Goal: Task Accomplishment & Management: Complete application form

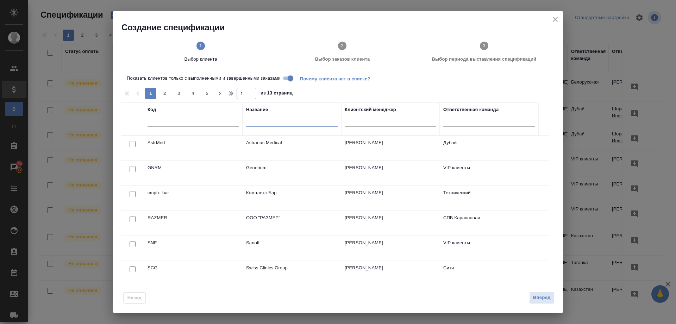
click at [272, 121] on input "text" at bounding box center [292, 122] width 92 height 9
type input "ua"
click at [131, 146] on input "checkbox" at bounding box center [133, 144] width 6 height 6
checkbox input "true"
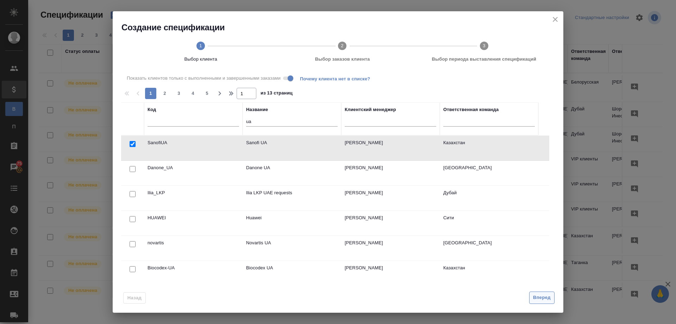
click at [544, 298] on span "Вперед" at bounding box center [542, 297] width 18 height 8
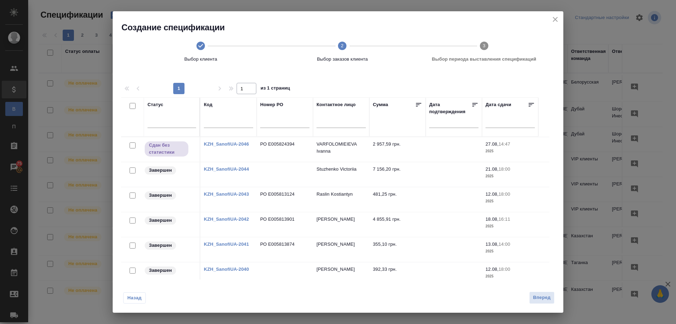
click at [284, 266] on td at bounding box center [285, 274] width 56 height 25
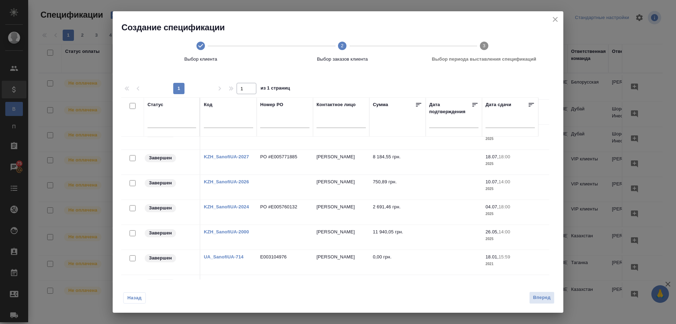
scroll to position [321, 0]
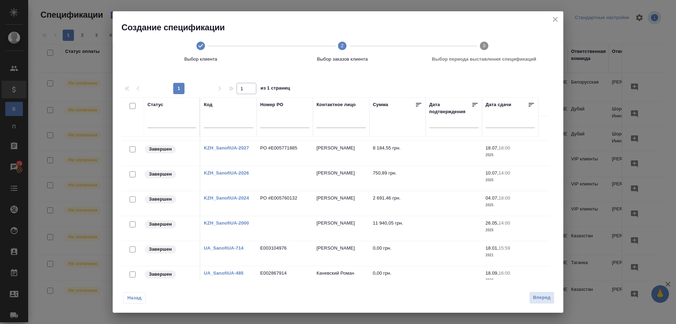
click at [129, 174] on div at bounding box center [133, 174] width 16 height 10
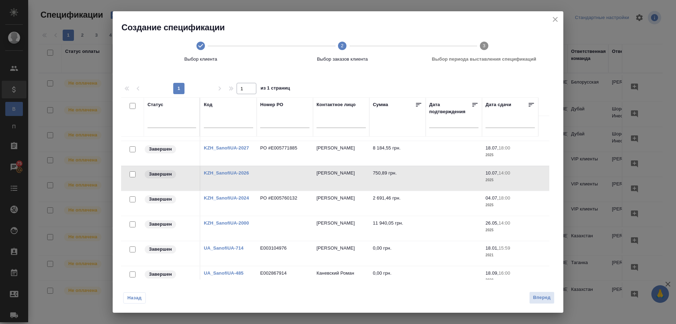
click at [133, 173] on input "checkbox" at bounding box center [133, 174] width 6 height 6
checkbox input "true"
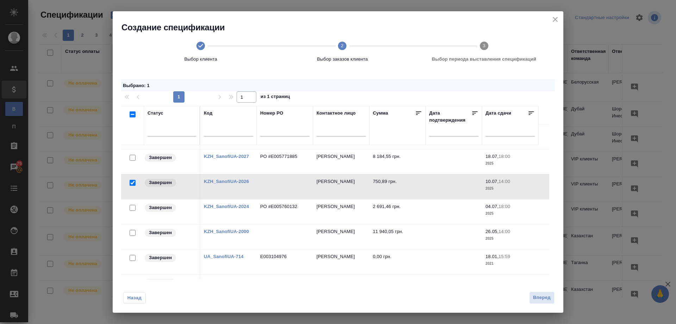
scroll to position [286, 0]
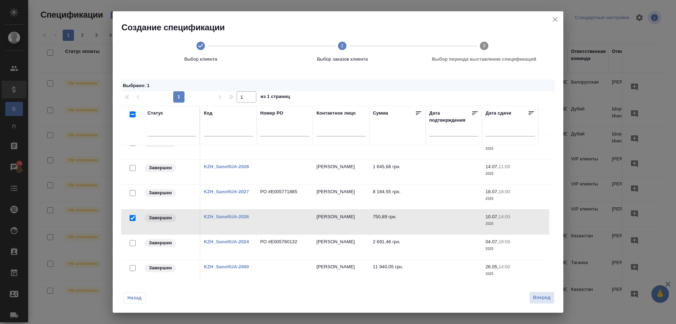
click at [133, 168] on input "checkbox" at bounding box center [133, 168] width 6 height 6
checkbox input "true"
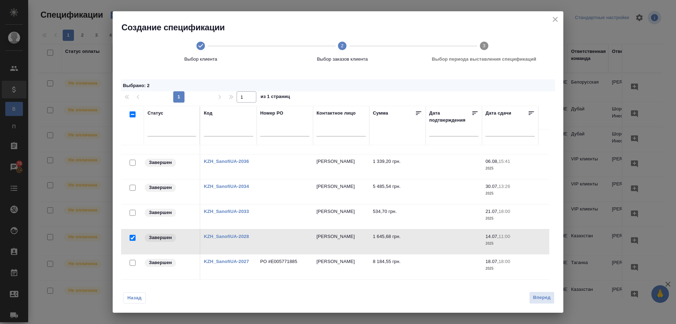
scroll to position [216, 0]
click at [129, 212] on div at bounding box center [133, 213] width 16 height 10
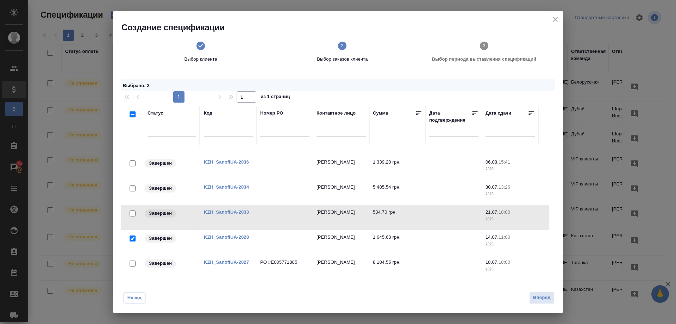
click at [131, 213] on input "checkbox" at bounding box center [133, 213] width 6 height 6
checkbox input "true"
click at [131, 188] on input "checkbox" at bounding box center [133, 188] width 6 height 6
checkbox input "true"
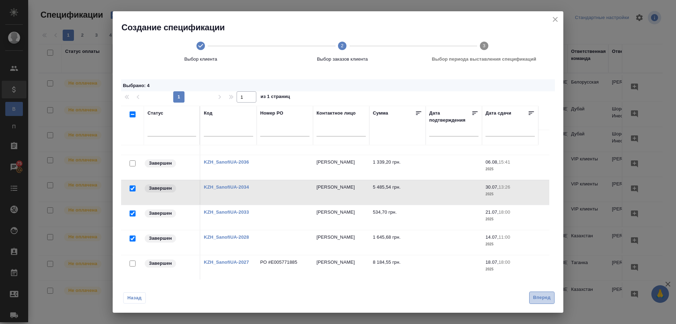
click at [542, 296] on span "Вперед" at bounding box center [542, 297] width 18 height 8
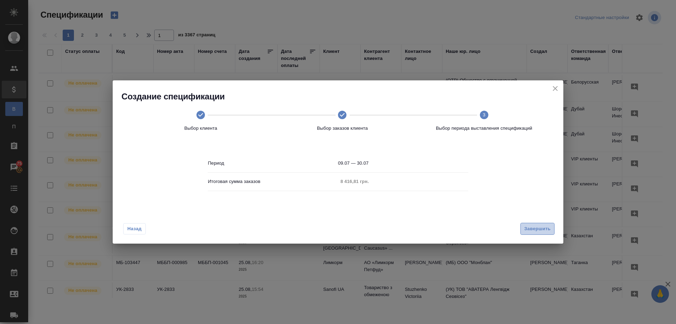
click at [531, 228] on span "Завершить" at bounding box center [537, 229] width 26 height 8
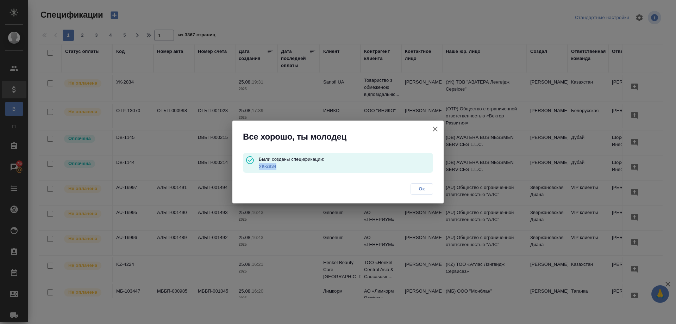
drag, startPoint x: 267, startPoint y: 167, endPoint x: 260, endPoint y: 167, distance: 7.1
click at [260, 167] on p "УК-2834" at bounding box center [346, 166] width 174 height 7
copy link "УК-2834"
click at [269, 166] on link "УК-2834" at bounding box center [268, 165] width 18 height 5
drag, startPoint x: 419, startPoint y: 188, endPoint x: 415, endPoint y: 181, distance: 8.2
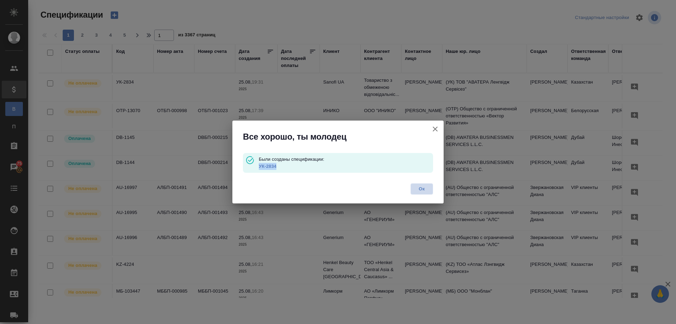
click at [419, 188] on span "Ок" at bounding box center [422, 188] width 15 height 7
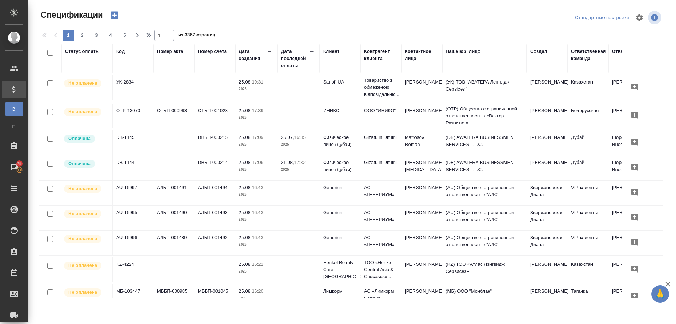
click at [115, 15] on icon "button" at bounding box center [115, 15] width 10 height 10
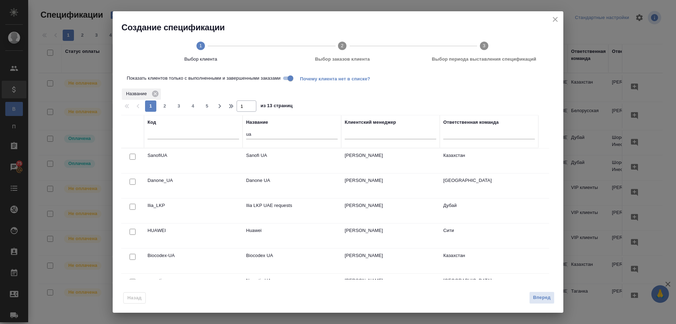
click at [131, 156] on input "checkbox" at bounding box center [133, 157] width 6 height 6
checkbox input "true"
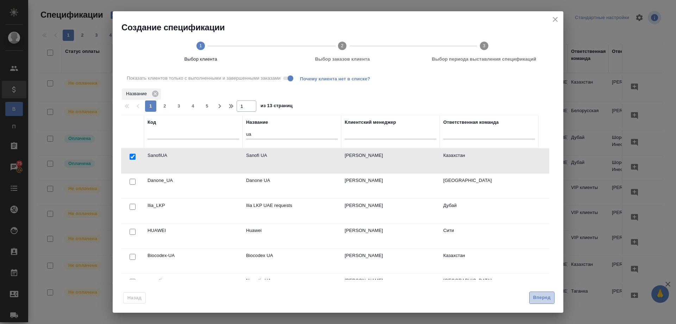
click at [534, 297] on span "Вперед" at bounding box center [542, 297] width 18 height 8
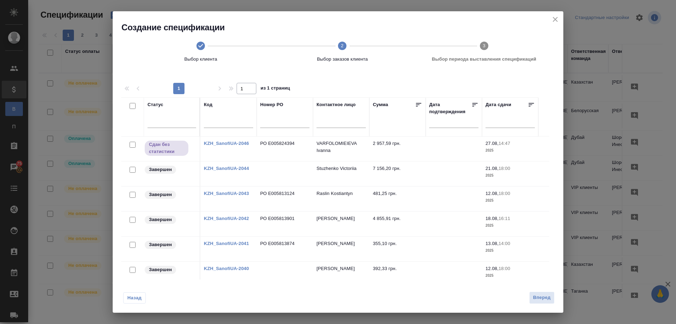
scroll to position [0, 0]
click at [556, 18] on icon "close" at bounding box center [555, 19] width 8 height 8
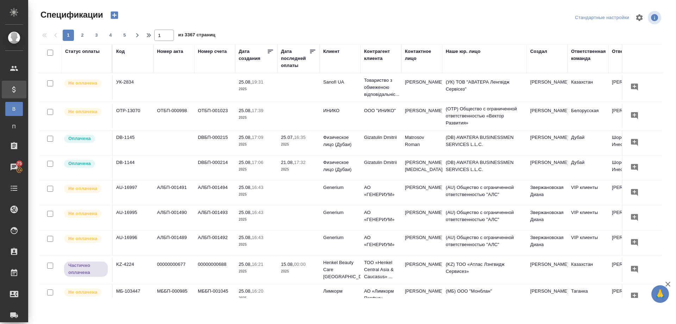
click at [112, 15] on icon "button" at bounding box center [115, 15] width 10 height 10
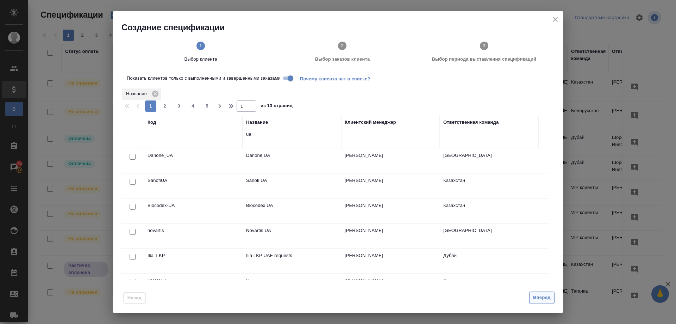
click at [540, 299] on span "Вперед" at bounding box center [542, 297] width 18 height 8
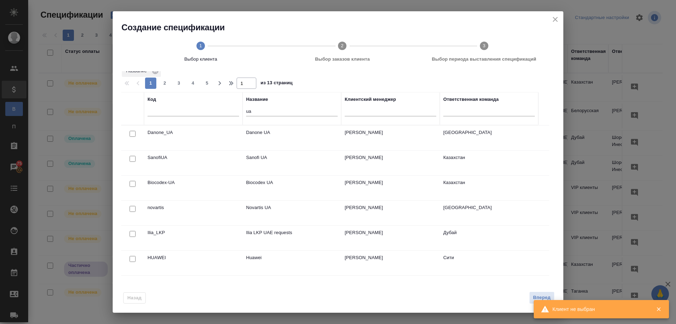
scroll to position [32, 0]
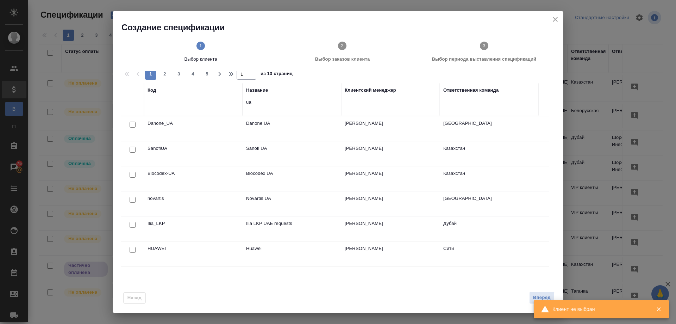
click at [131, 149] on input "checkbox" at bounding box center [133, 150] width 6 height 6
checkbox input "true"
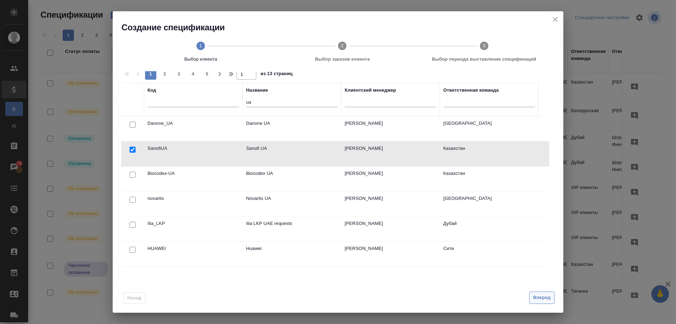
drag, startPoint x: 542, startPoint y: 295, endPoint x: 529, endPoint y: 295, distance: 13.0
click at [542, 295] on span "Вперед" at bounding box center [542, 297] width 18 height 8
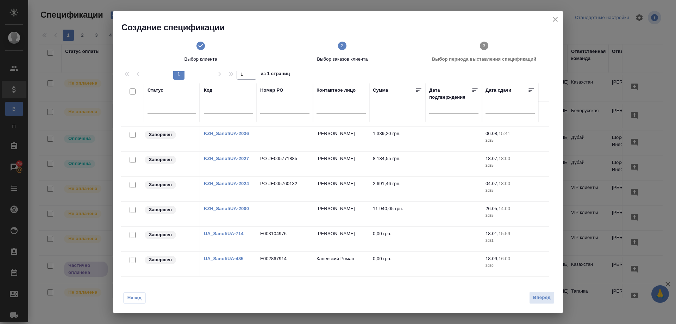
scroll to position [186, 0]
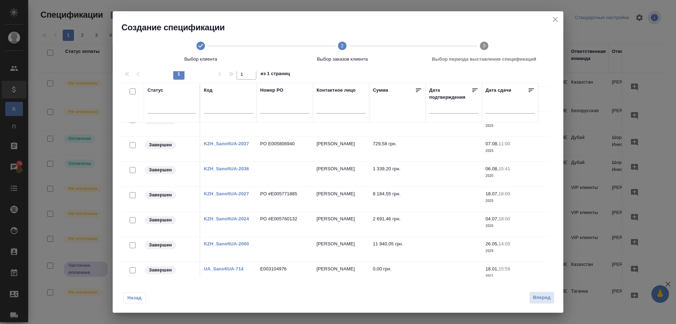
drag, startPoint x: 556, startPoint y: 19, endPoint x: 457, endPoint y: 82, distance: 117.5
click at [555, 19] on icon "close" at bounding box center [555, 19] width 8 height 8
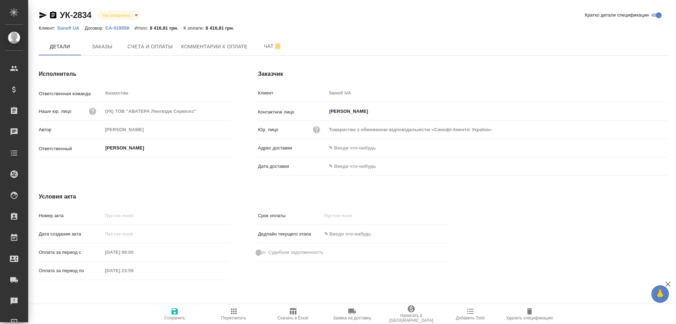
click at [292, 310] on icon "button" at bounding box center [293, 311] width 8 height 8
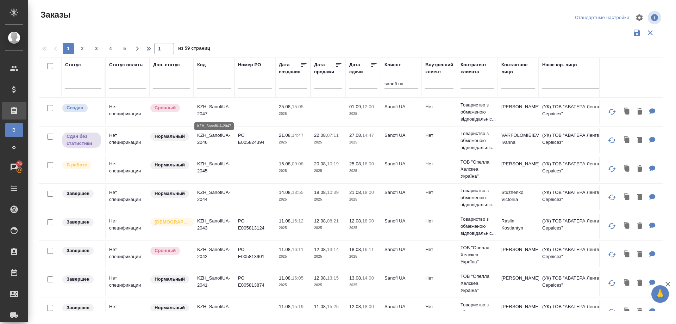
click at [208, 107] on p "KZH_SanofiUA-2047" at bounding box center [214, 110] width 34 height 14
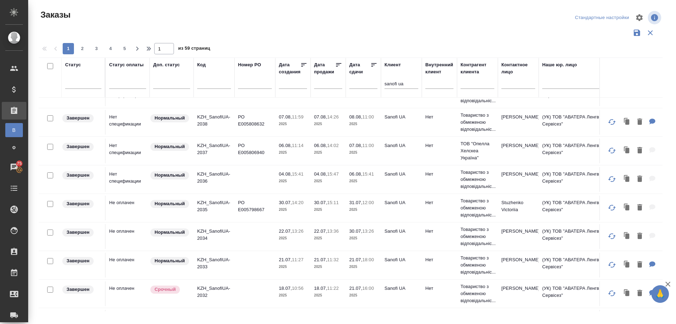
scroll to position [317, 0]
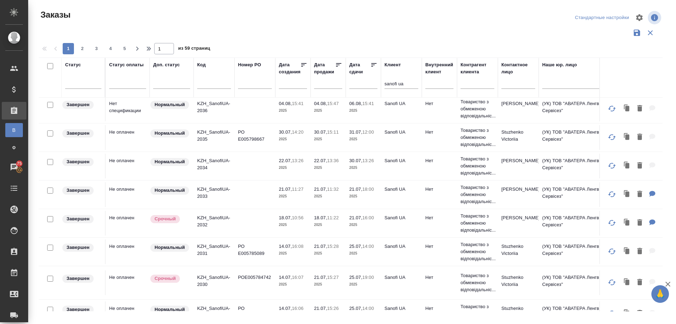
click at [49, 218] on input "checkbox" at bounding box center [50, 219] width 6 height 6
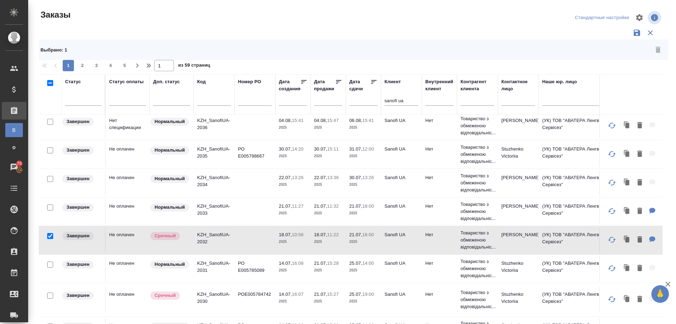
click at [608, 239] on icon "button" at bounding box center [612, 239] width 8 height 8
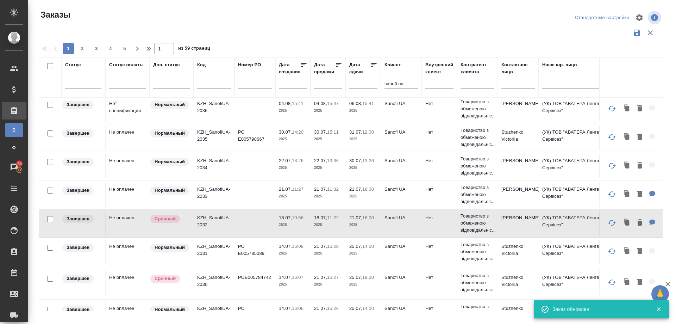
checkbox input "false"
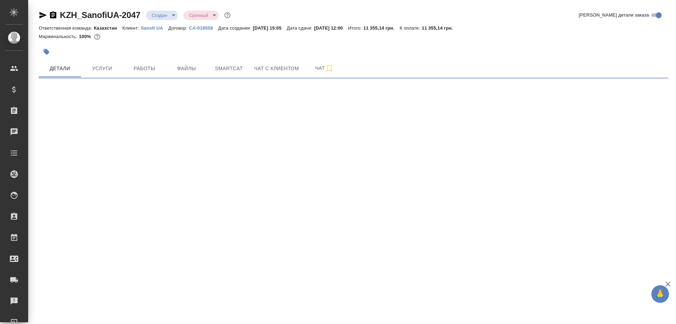
select select "RU"
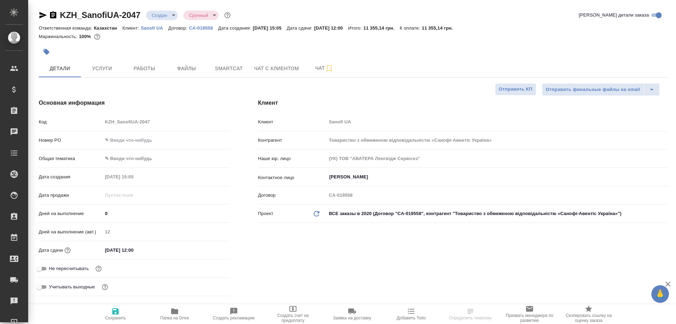
type textarea "x"
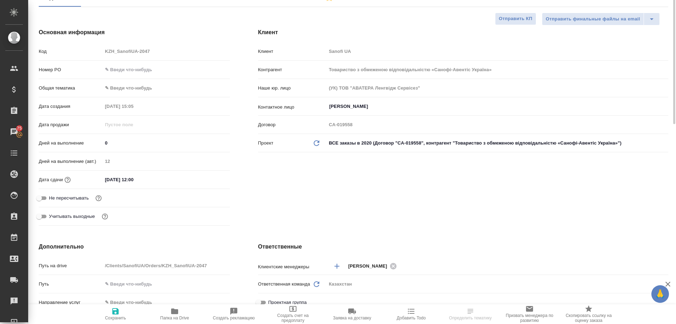
scroll to position [106, 0]
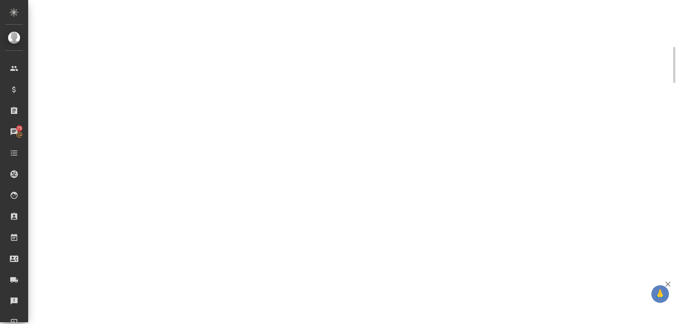
select select "RU"
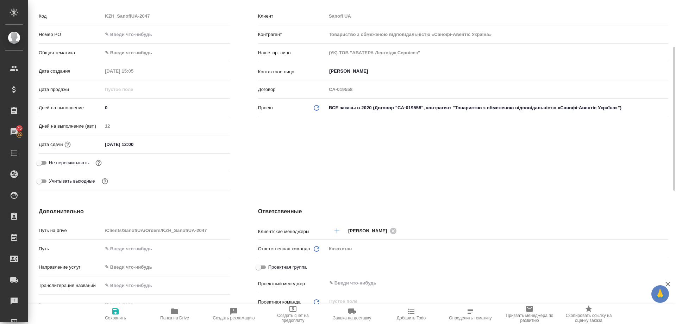
type textarea "x"
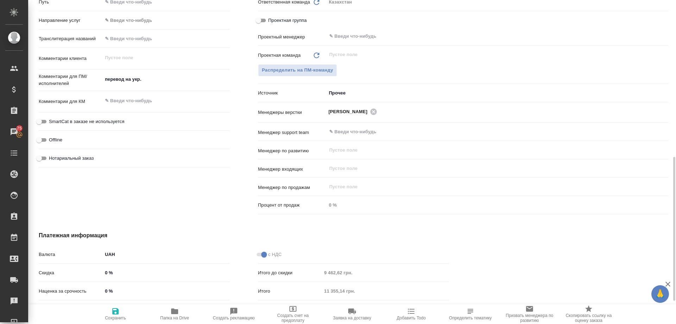
scroll to position [404, 0]
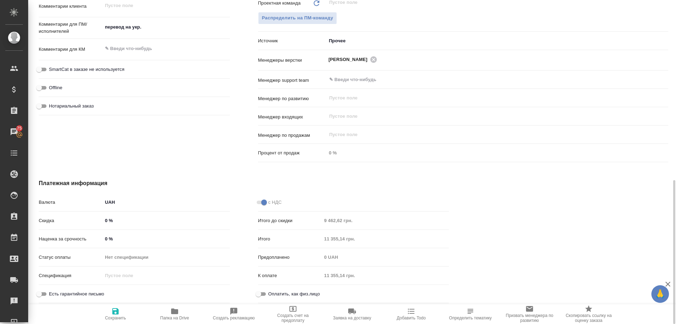
type textarea "x"
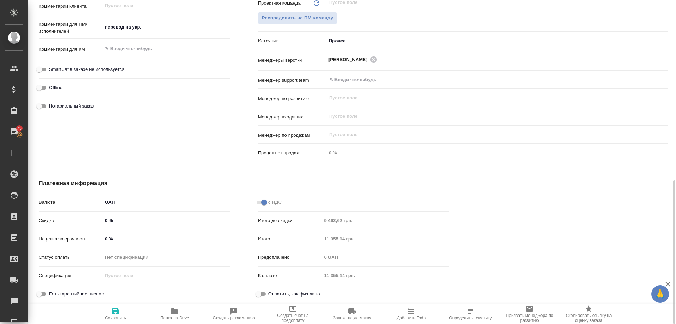
type textarea "x"
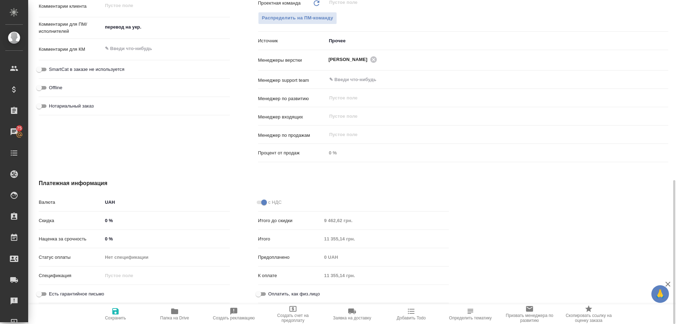
type textarea "x"
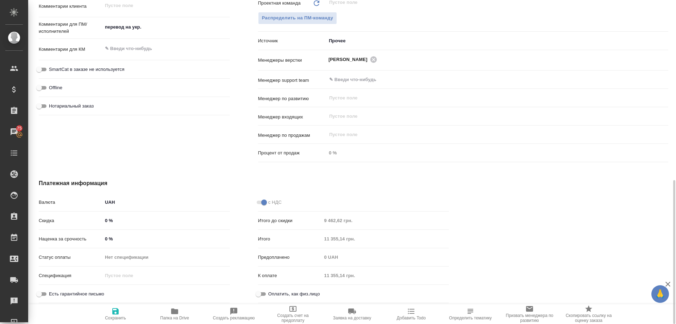
type textarea "x"
